Goal: Obtain resource: Download file/media

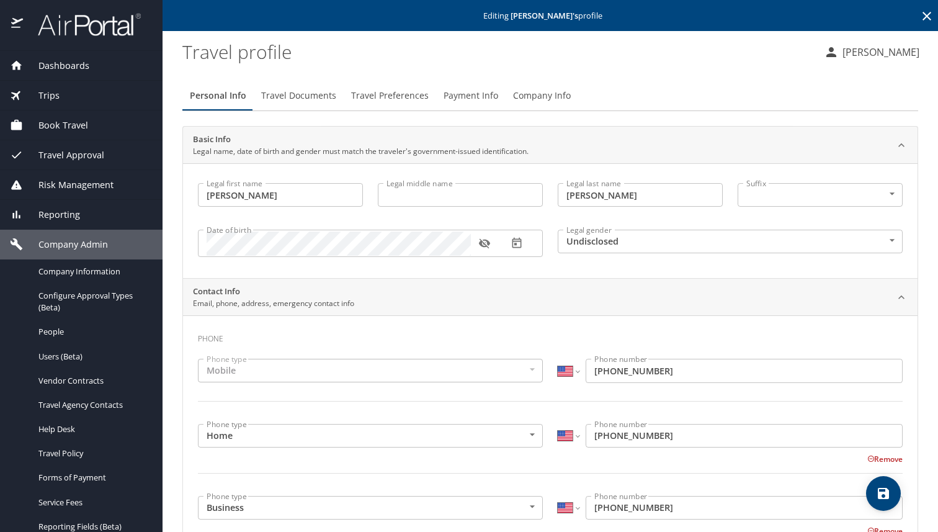
select select "US"
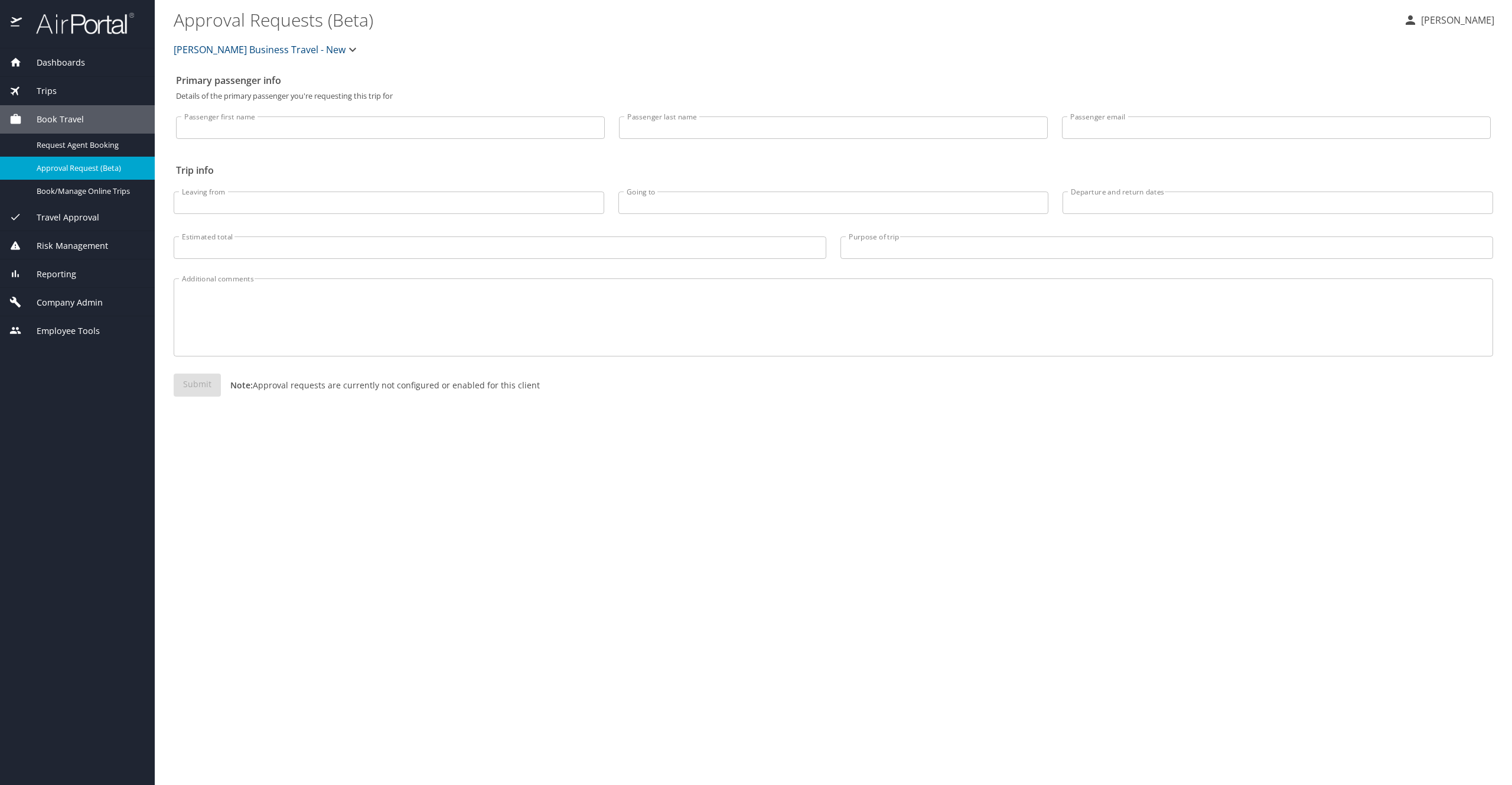
click at [330, 51] on span "[PERSON_NAME] Business Travel - New" at bounding box center [259, 49] width 172 height 16
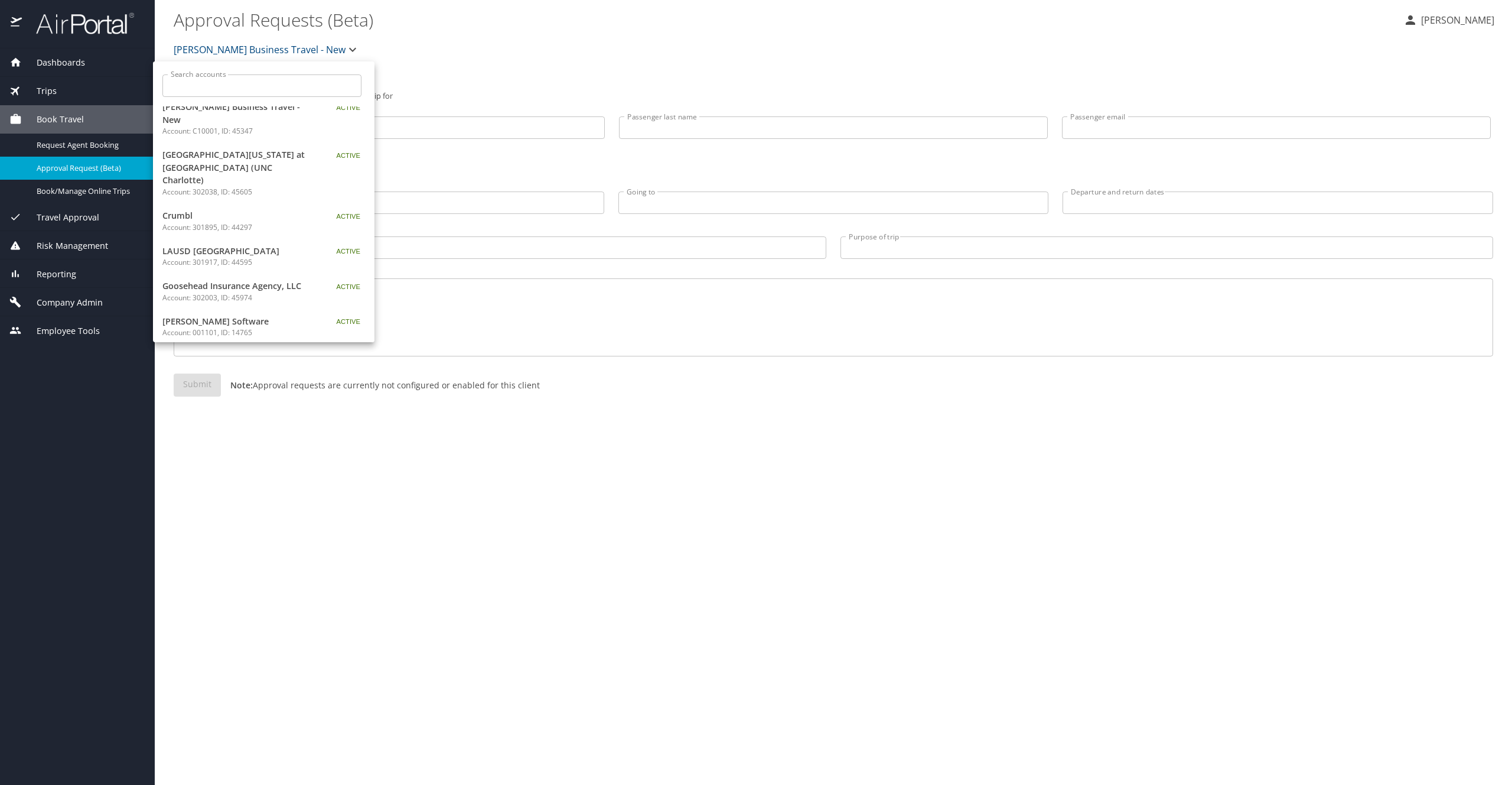
scroll to position [16, 0]
click at [236, 88] on input "Search accounts" at bounding box center [266, 86] width 191 height 23
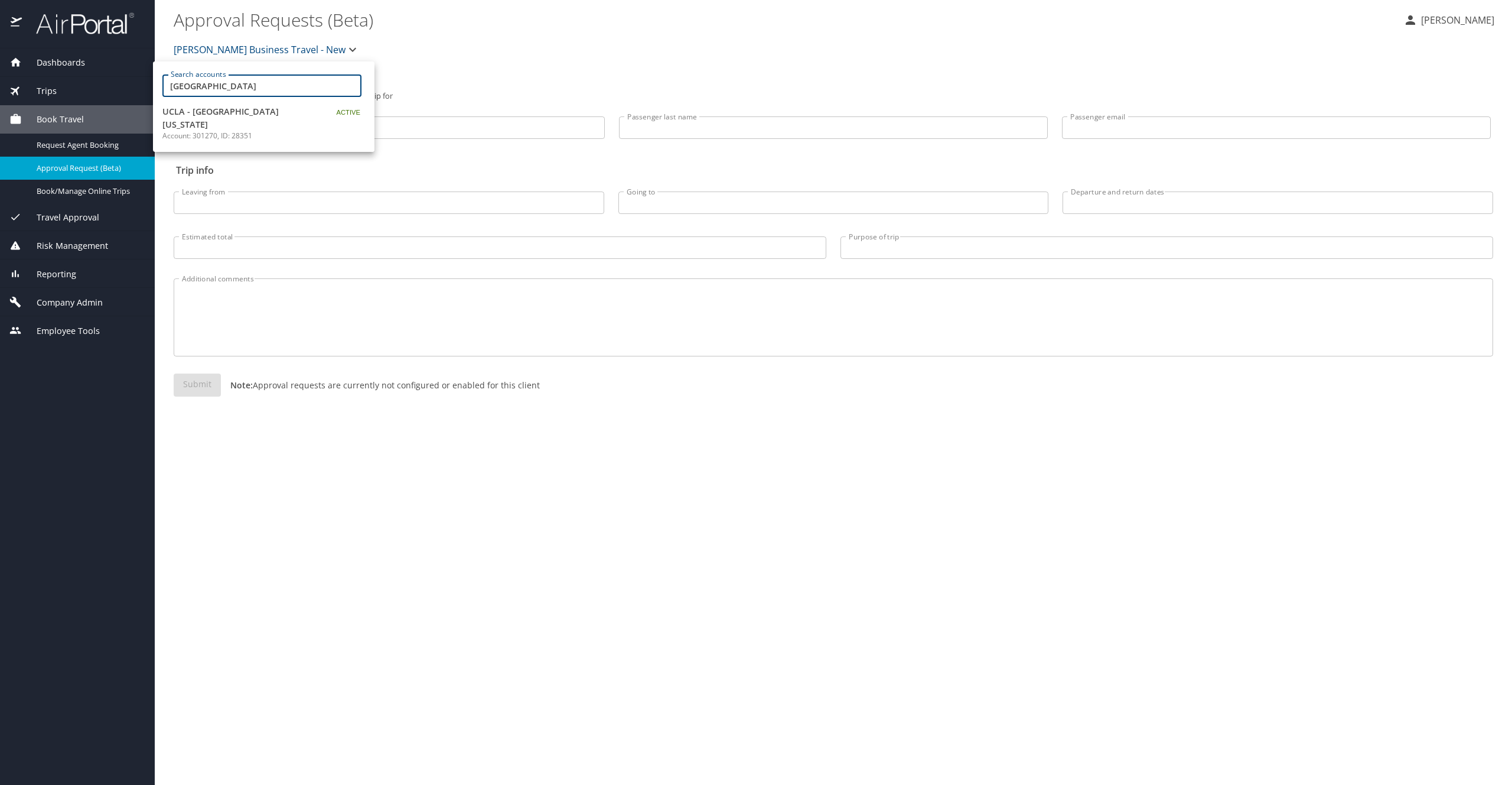
type input "[GEOGRAPHIC_DATA]"
click at [256, 117] on span "UCLA - University of California Los Angeles" at bounding box center [236, 117] width 148 height 26
click at [95, 306] on span "Company Admin" at bounding box center [62, 303] width 81 height 13
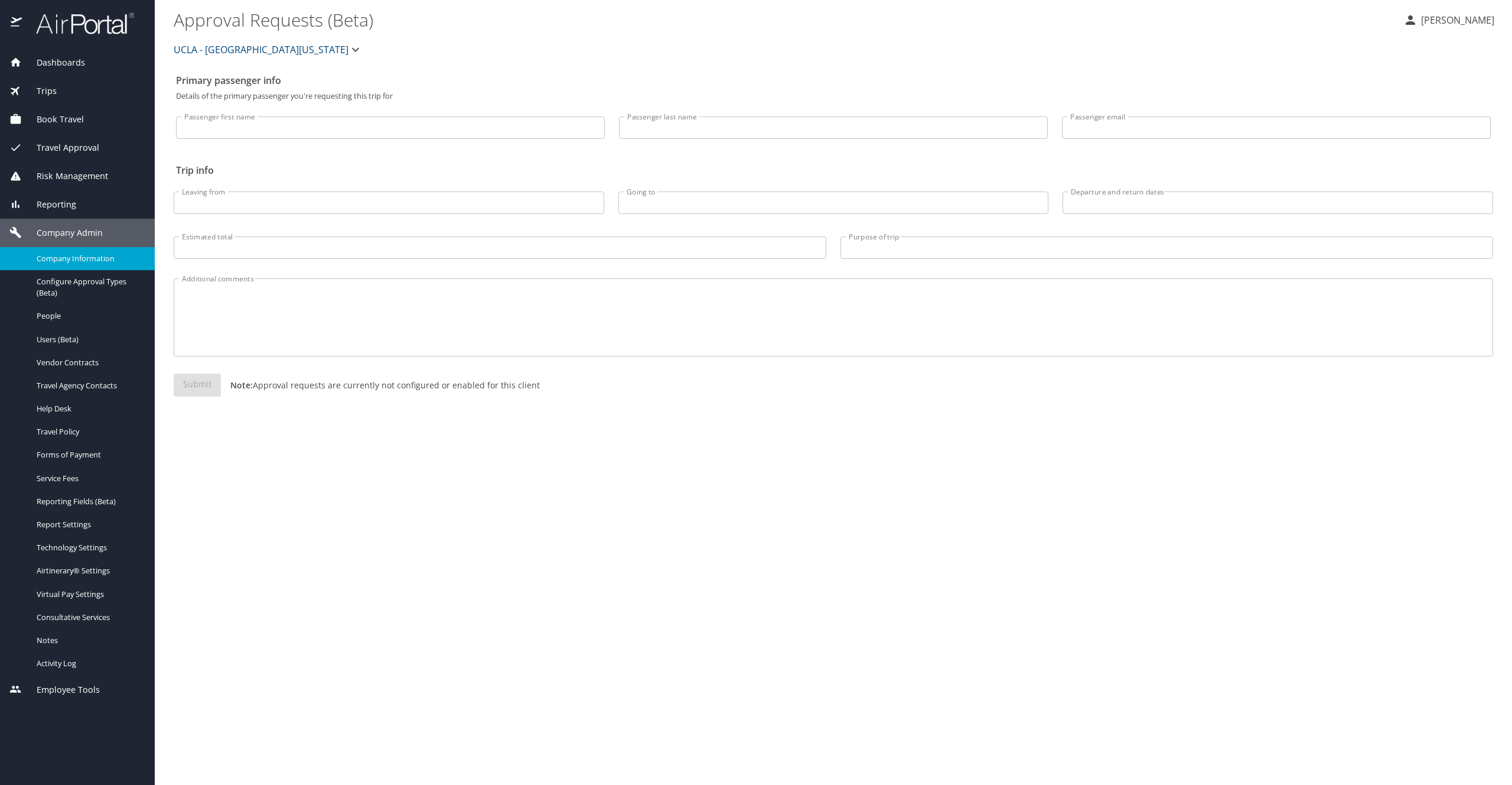
click at [94, 261] on span "Company Information" at bounding box center [88, 259] width 104 height 11
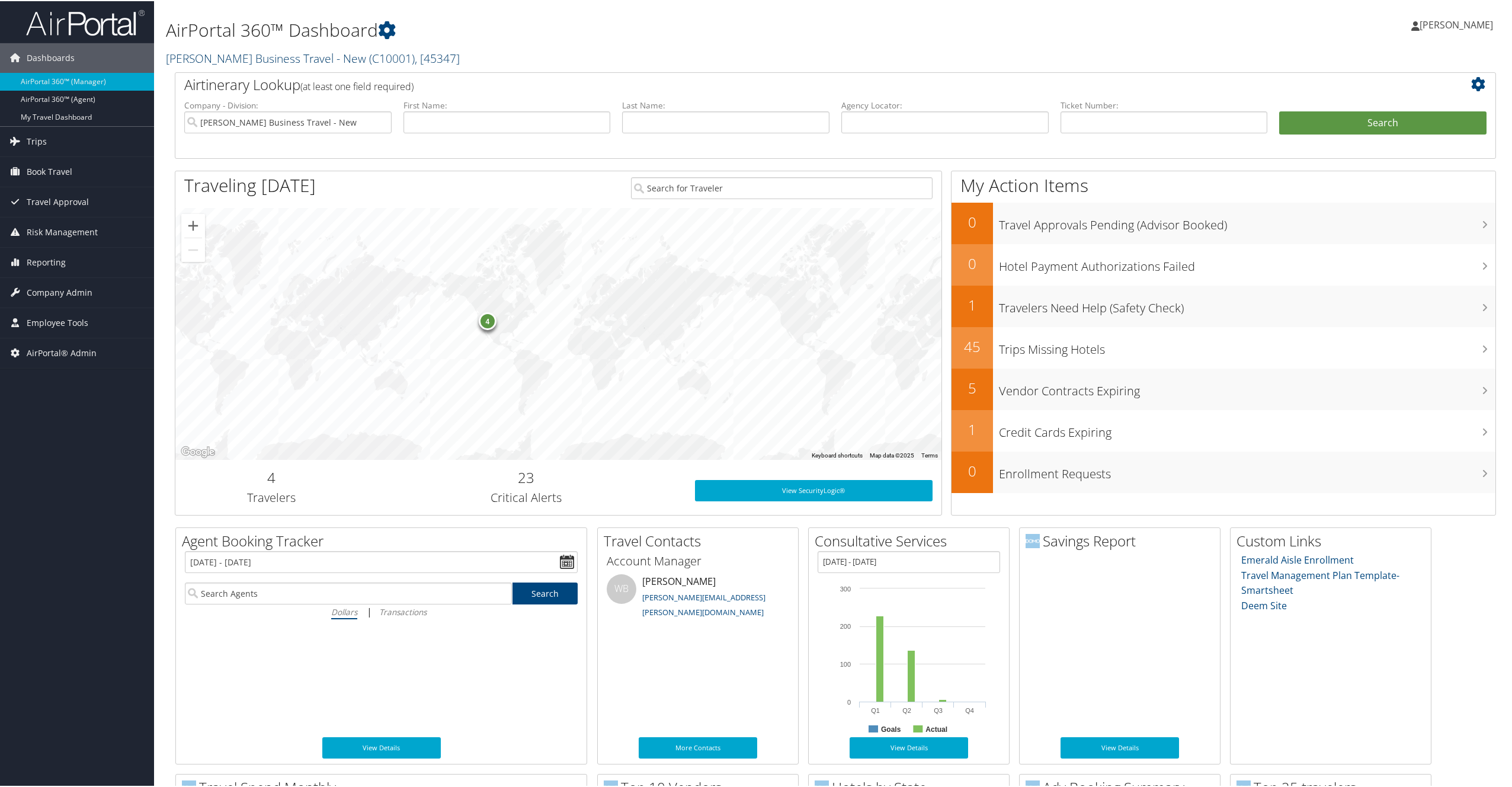
click at [206, 59] on link "Christopherson Business Travel - New ( C10001 ) , [ 45347 ]" at bounding box center [313, 56] width 294 height 16
click at [215, 80] on input "search" at bounding box center [244, 78] width 156 height 22
type input "UCLA"
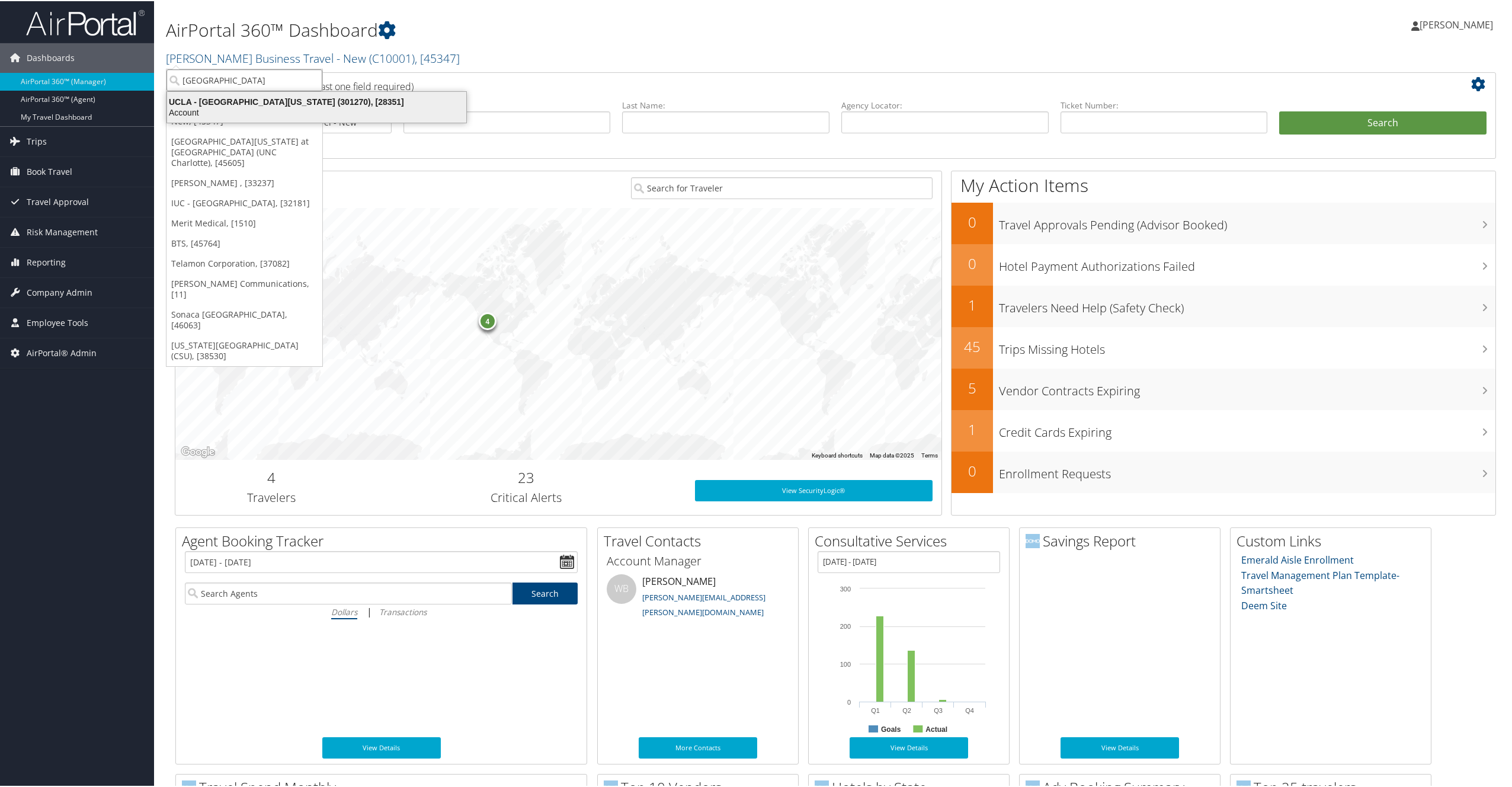
click at [227, 95] on div "UCLA - University of California Los Angeles (301270), [28351] Account" at bounding box center [317, 106] width 296 height 28
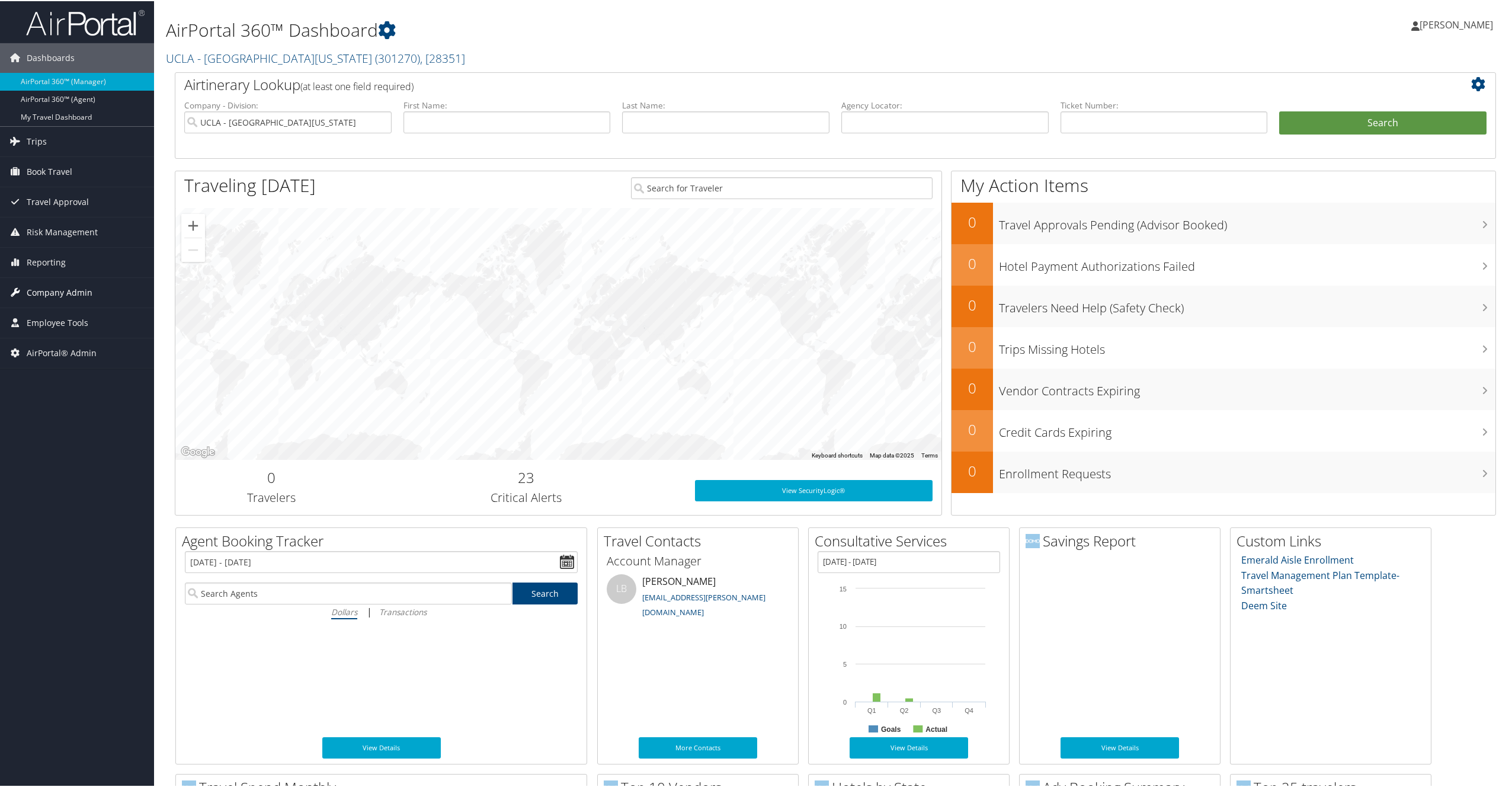
click at [66, 291] on span "Company Admin" at bounding box center [59, 291] width 66 height 30
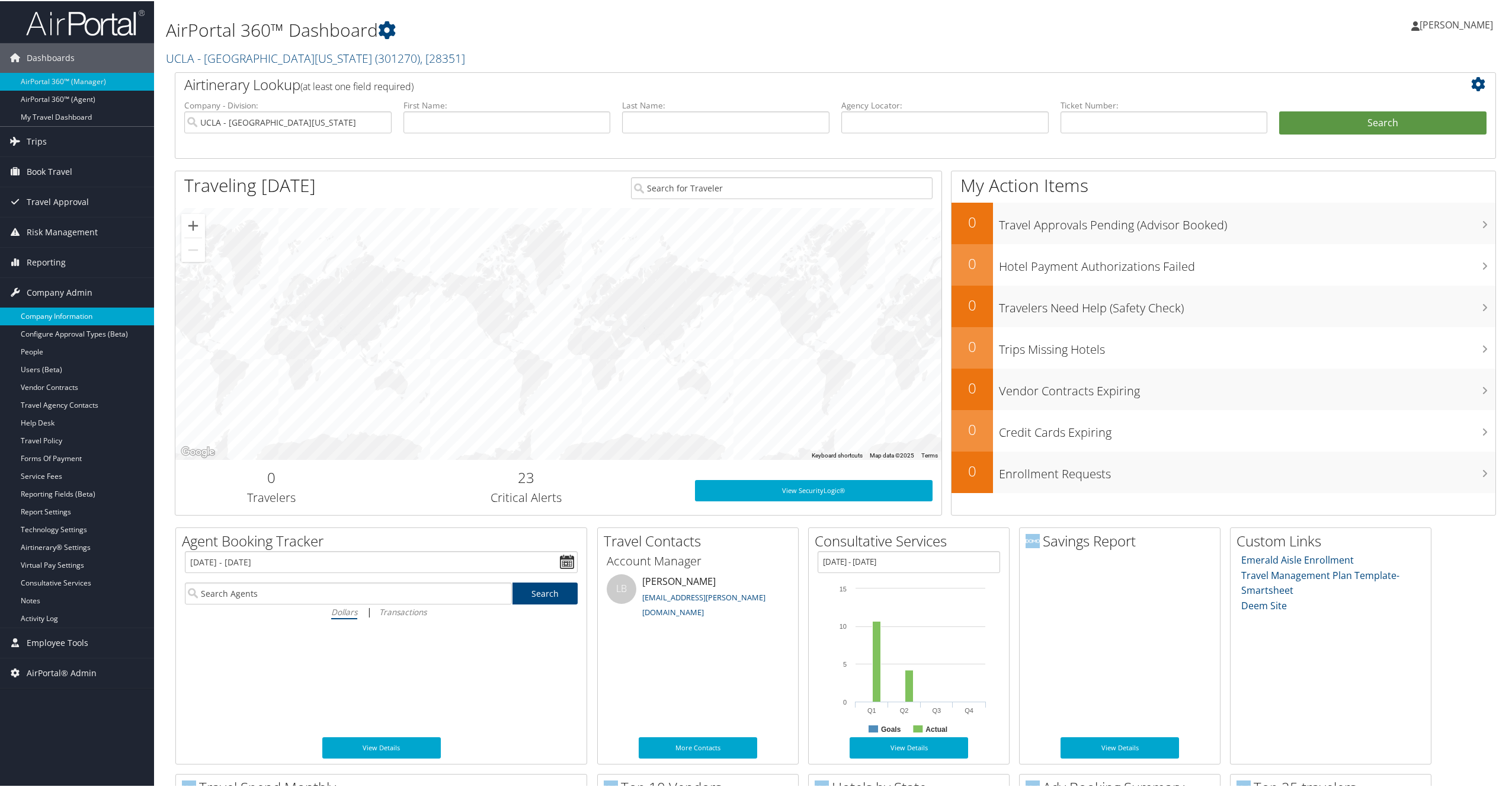
click at [73, 308] on link "Company Information" at bounding box center [76, 315] width 154 height 18
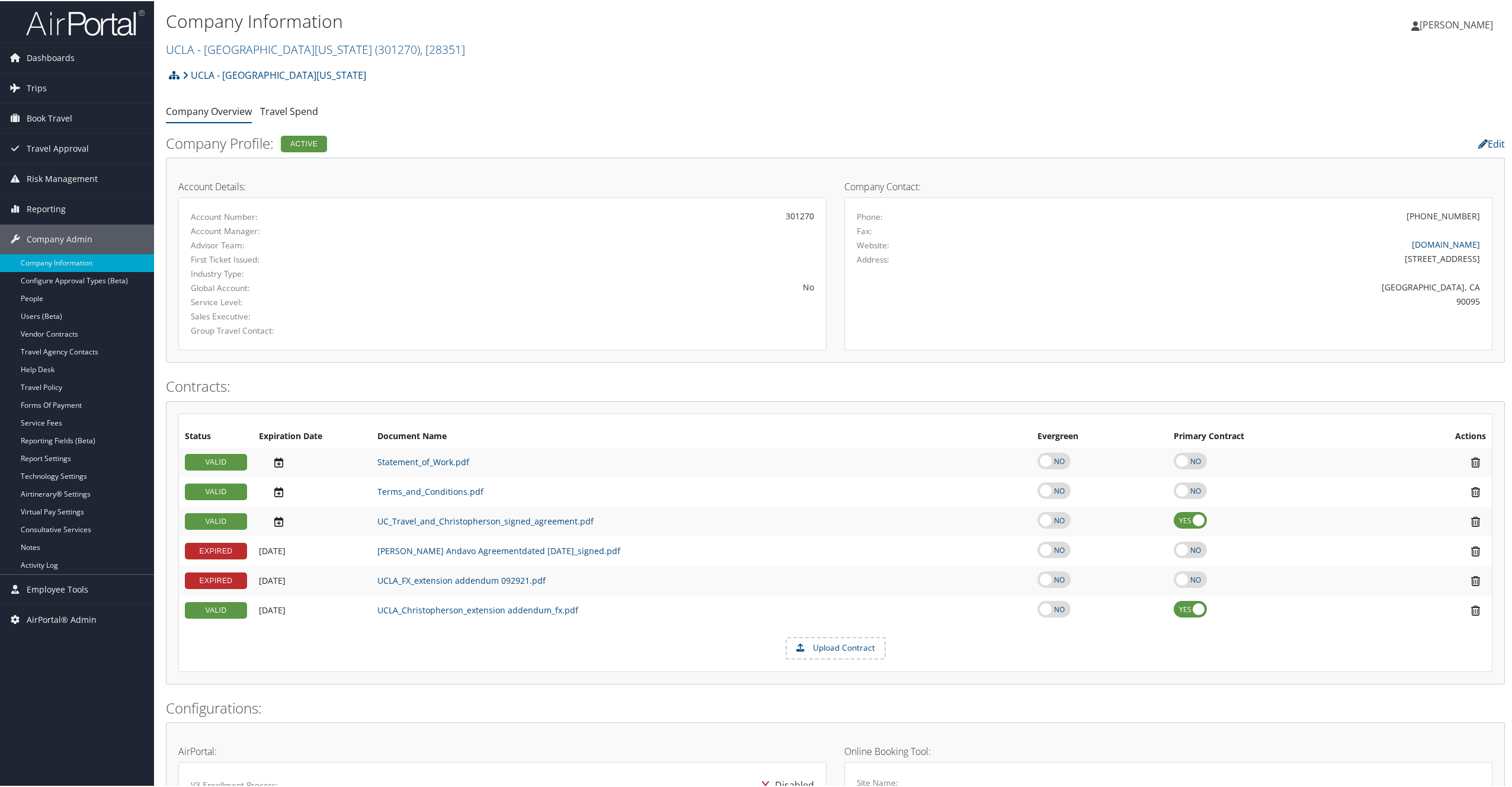
click at [218, 461] on div "VALID" at bounding box center [216, 460] width 62 height 16
click at [437, 461] on link "Statement_of_Work.pdf" at bounding box center [423, 460] width 92 height 11
click at [432, 491] on link "Terms_and_Conditions.pdf" at bounding box center [430, 490] width 106 height 11
click at [429, 523] on link "UC_Travel_and_Christopherson_signed_agreement.pdf" at bounding box center [485, 520] width 216 height 11
click at [436, 550] on link "[PERSON_NAME] Andavo Agreementdated [DATE]_signed.pdf" at bounding box center [499, 549] width 243 height 11
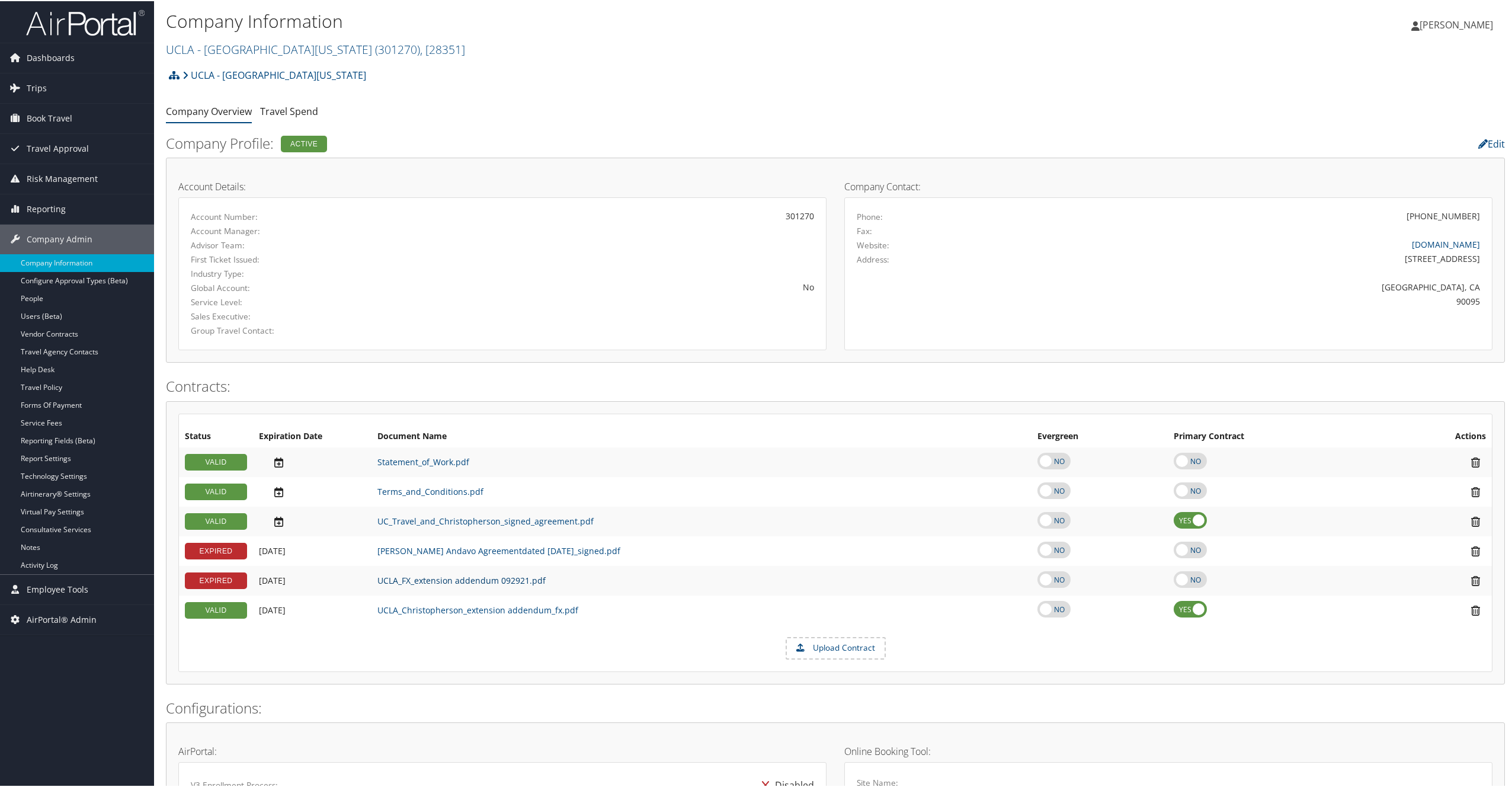
click at [458, 584] on link "UCLA_FX_extension addendum 092921.pdf" at bounding box center [461, 579] width 168 height 11
click at [419, 612] on link "UCLA_Christopherson_extension addendum_fx.pdf" at bounding box center [478, 608] width 201 height 11
